Goal: Find specific page/section: Find specific page/section

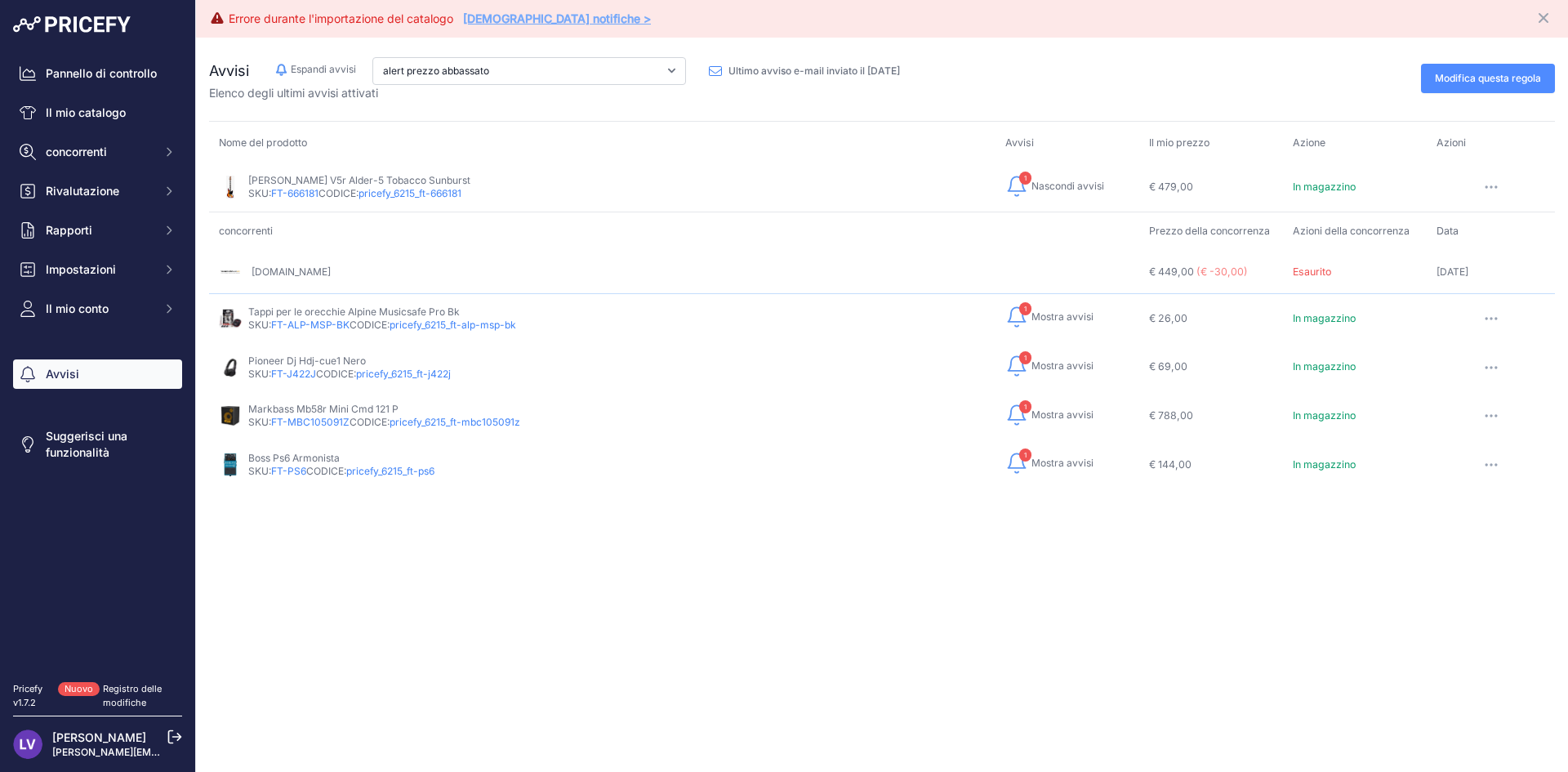
click at [519, 22] on font "Vedi notifiche >" at bounding box center [557, 18] width 188 height 14
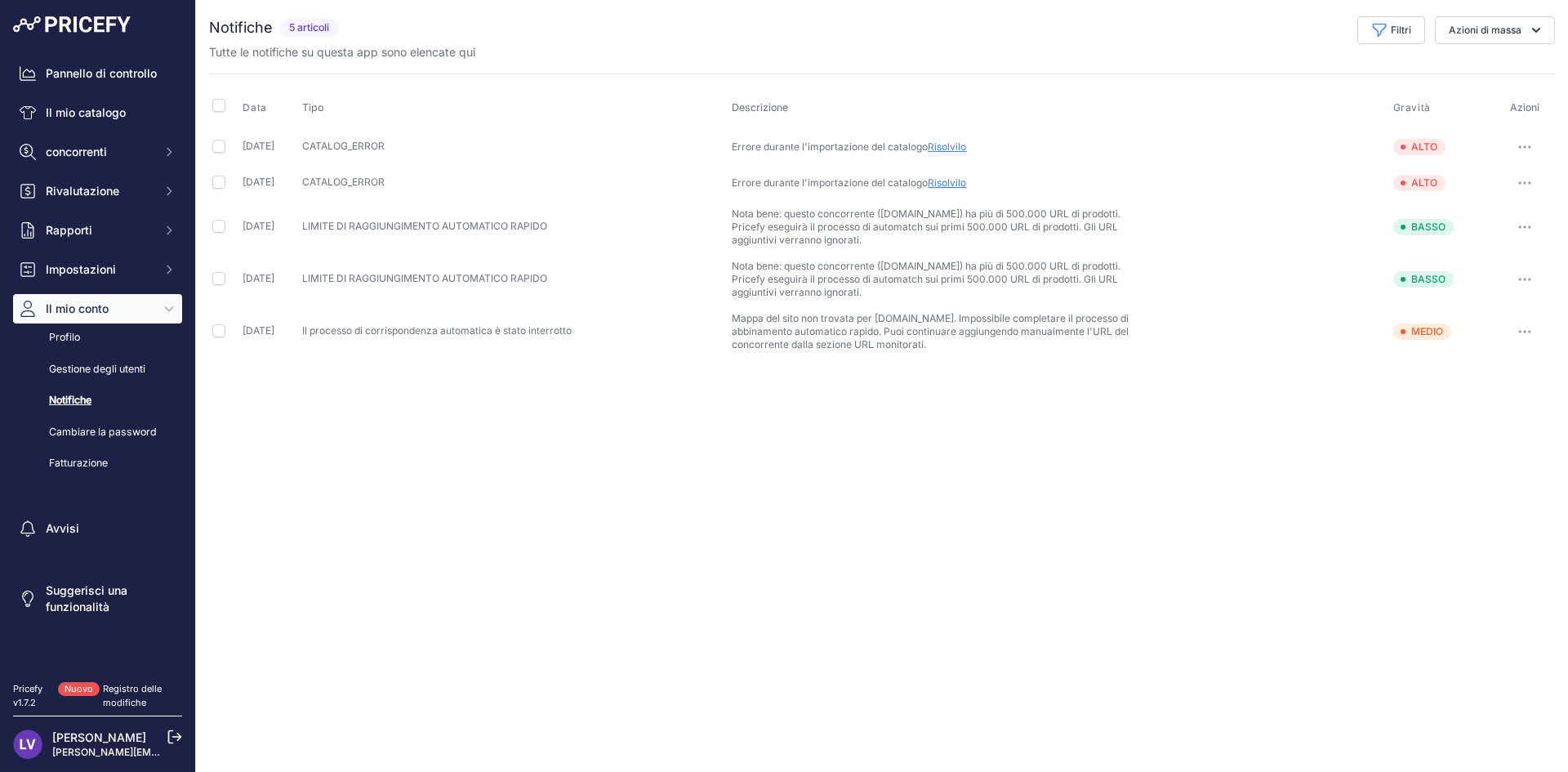
click at [495, 547] on div "Close You are not connected to the internet." at bounding box center [882, 386] width 1372 height 772
drag, startPoint x: 515, startPoint y: 496, endPoint x: 623, endPoint y: 461, distance: 113.5
click at [518, 497] on div "Close You are not connected to the internet." at bounding box center [882, 386] width 1372 height 772
drag, startPoint x: 494, startPoint y: 500, endPoint x: 443, endPoint y: 492, distance: 51.6
click at [443, 492] on div "Close You are not connected to the internet." at bounding box center [882, 386] width 1372 height 772
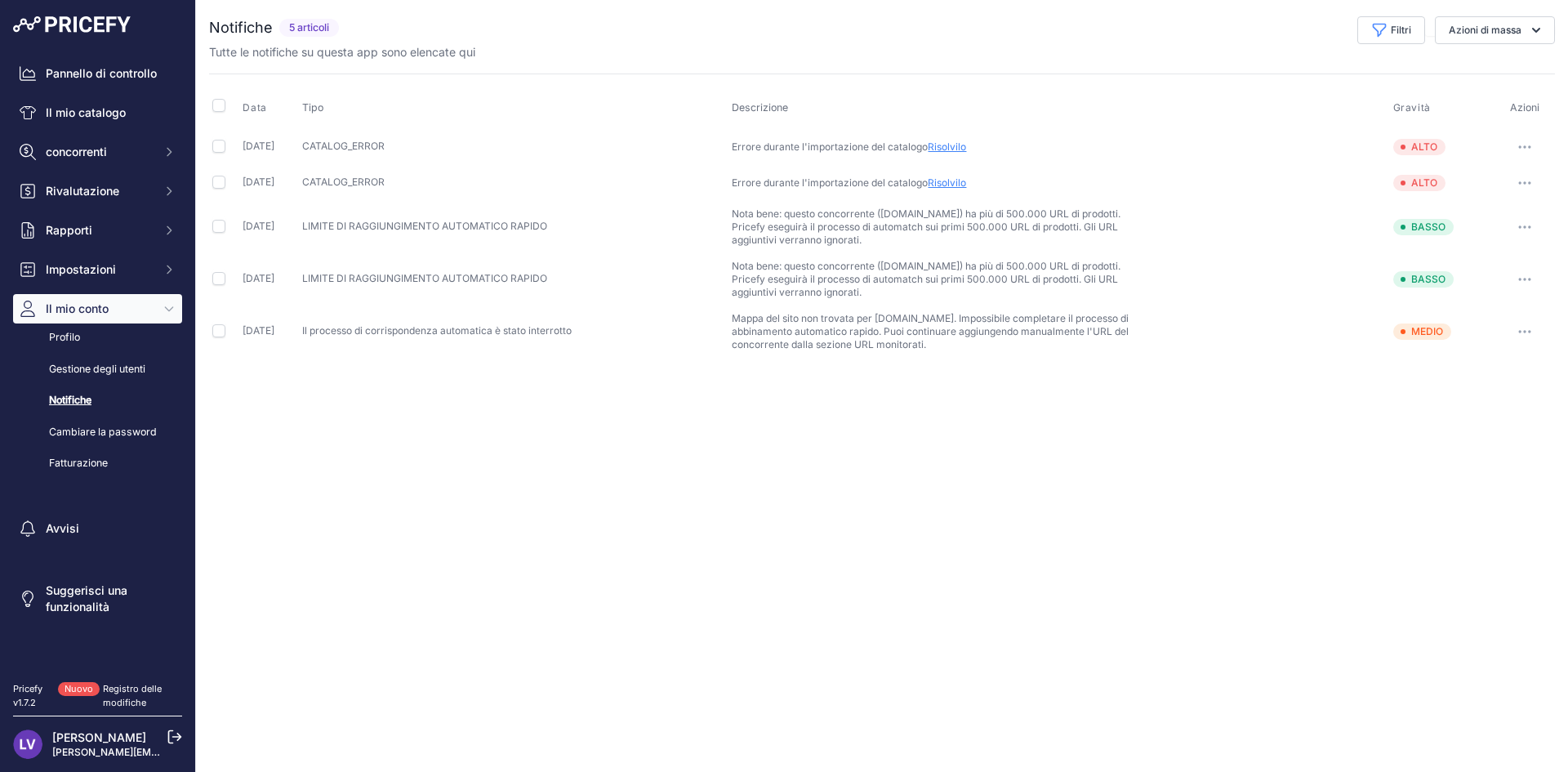
click at [858, 459] on div "Close You are not connected to the internet." at bounding box center [882, 386] width 1372 height 772
drag, startPoint x: 493, startPoint y: 481, endPoint x: 552, endPoint y: 453, distance: 65.3
click at [494, 481] on div "Close You are not connected to the internet." at bounding box center [882, 386] width 1372 height 772
click at [1296, 489] on div "Close You are not connected to the internet." at bounding box center [882, 386] width 1372 height 772
click at [669, 547] on div "Close You are not connected to the internet." at bounding box center [882, 386] width 1372 height 772
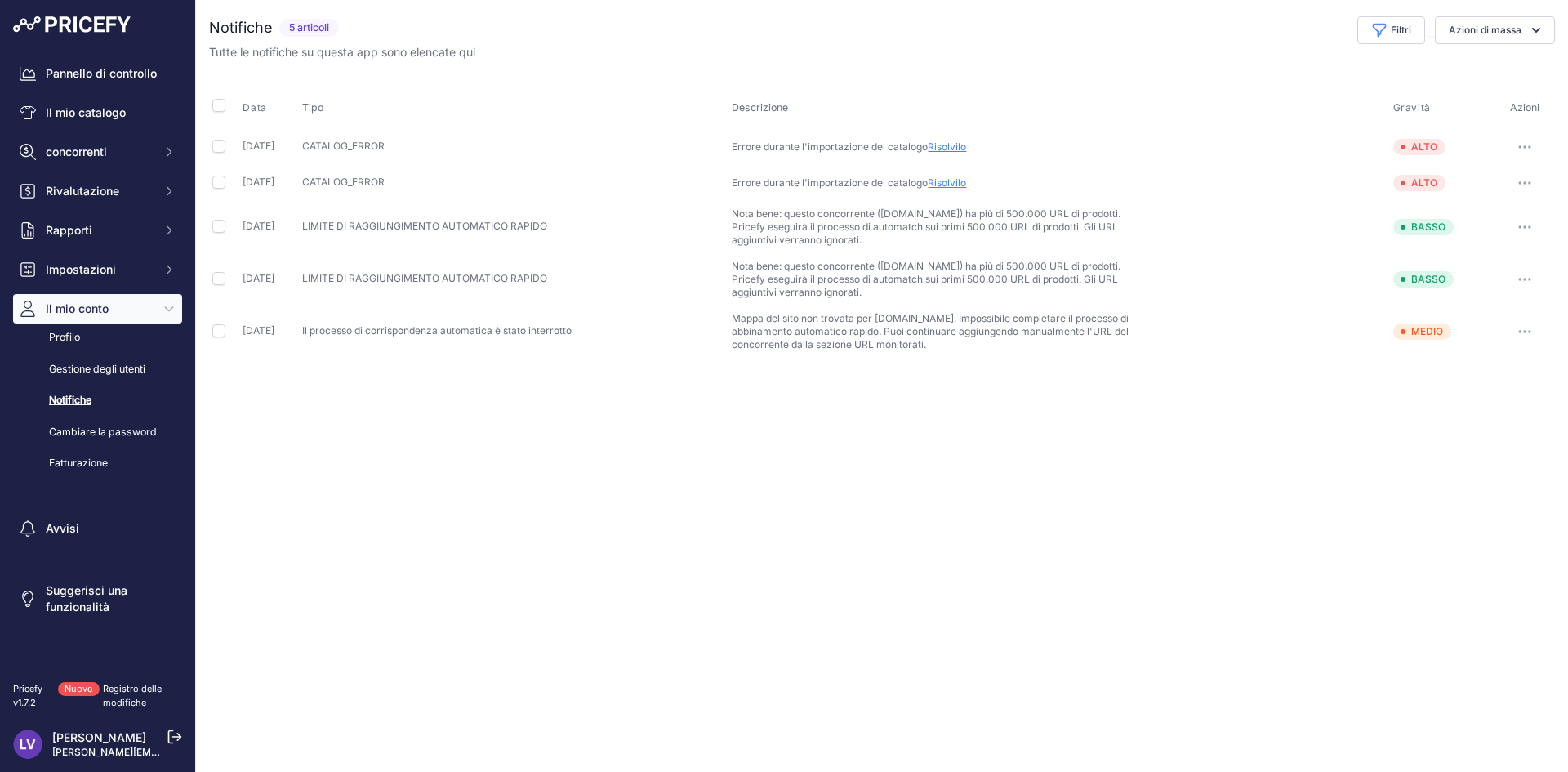
click at [517, 636] on div "Close You are not connected to the internet." at bounding box center [882, 386] width 1372 height 772
click at [218, 590] on div "Close You are not connected to the internet." at bounding box center [882, 386] width 1372 height 772
